Goal: Find specific page/section: Find specific page/section

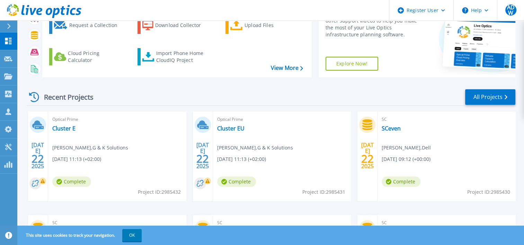
scroll to position [72, 0]
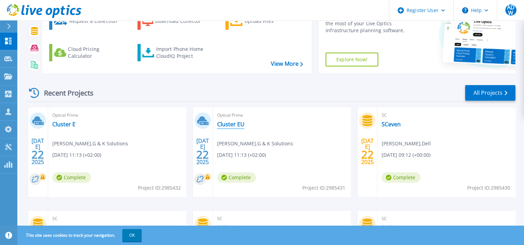
click at [229, 126] on link "Cluster EU" at bounding box center [230, 124] width 27 height 7
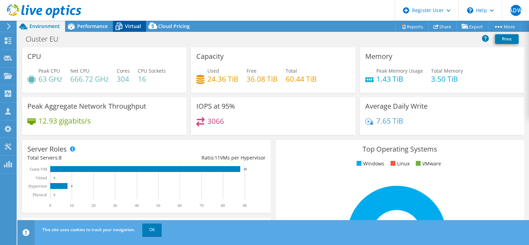
click at [131, 25] on span "Virtual" at bounding box center [133, 26] width 16 height 7
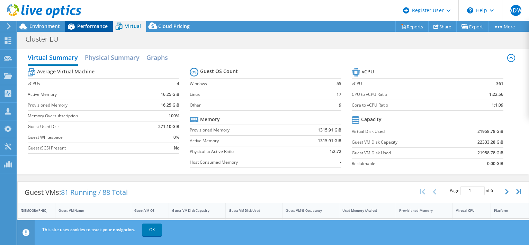
click at [104, 25] on span "Performance" at bounding box center [92, 26] width 30 height 7
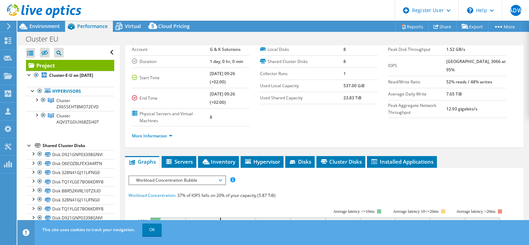
scroll to position [35, 0]
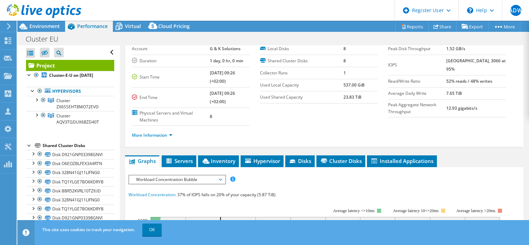
click at [164, 179] on span "Workload Concentration Bubble" at bounding box center [177, 180] width 89 height 8
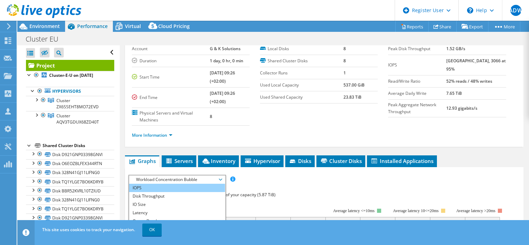
scroll to position [22, 0]
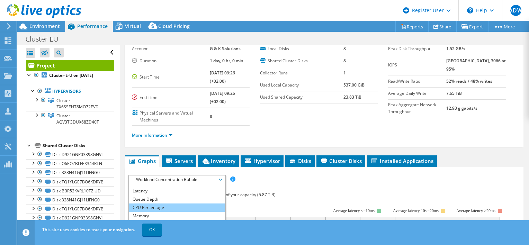
click at [161, 208] on li "CPU Percentage" at bounding box center [177, 208] width 96 height 8
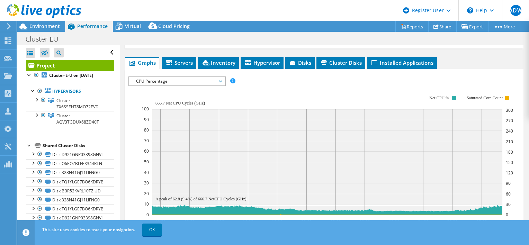
scroll to position [134, 0]
